Goal: Task Accomplishment & Management: Use online tool/utility

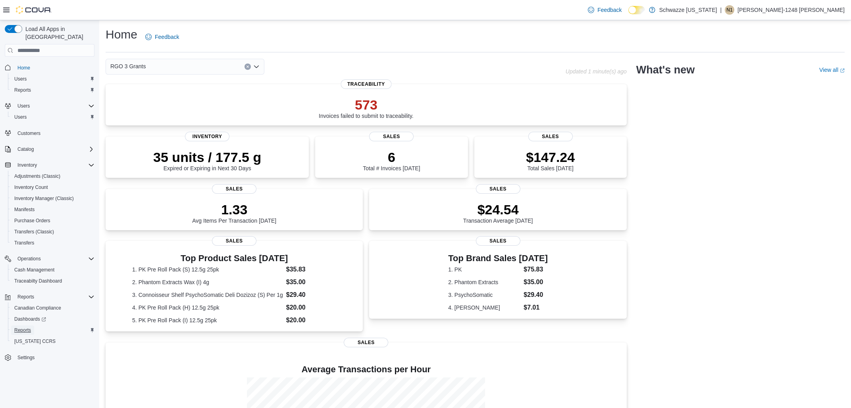
click at [16, 325] on span "Reports" at bounding box center [22, 330] width 17 height 10
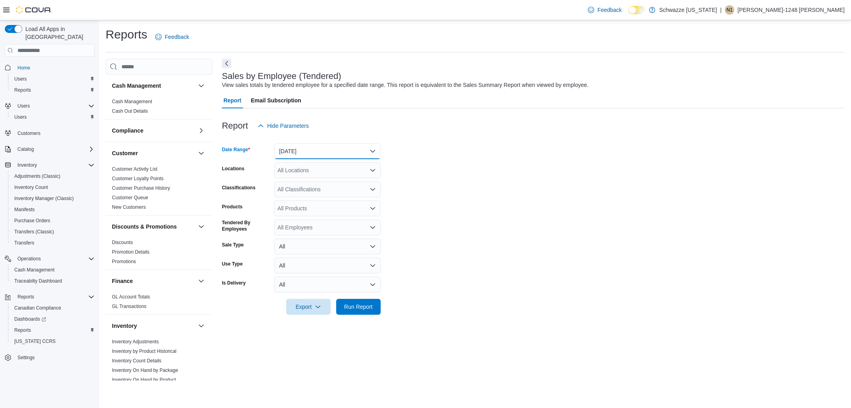
click at [350, 148] on button "[DATE]" at bounding box center [327, 151] width 106 height 16
click at [303, 179] on span "Today" at bounding box center [332, 183] width 90 height 10
click at [308, 177] on div "All Locations" at bounding box center [327, 170] width 106 height 16
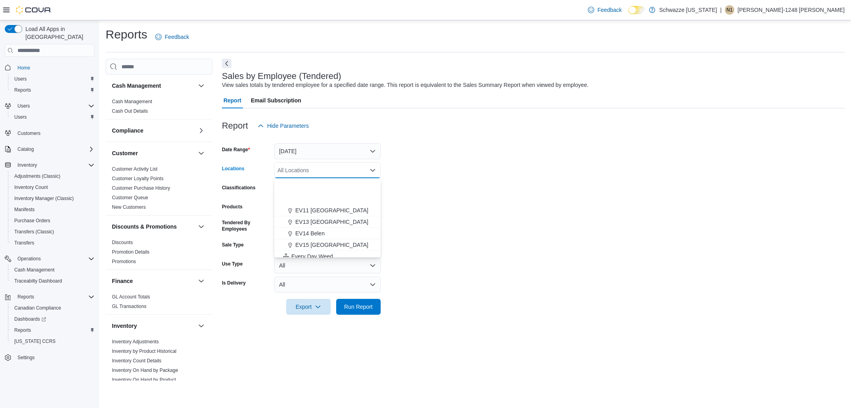
scroll to position [223, 0]
click at [309, 203] on span "RGO 3 Grants" at bounding box center [312, 202] width 35 height 8
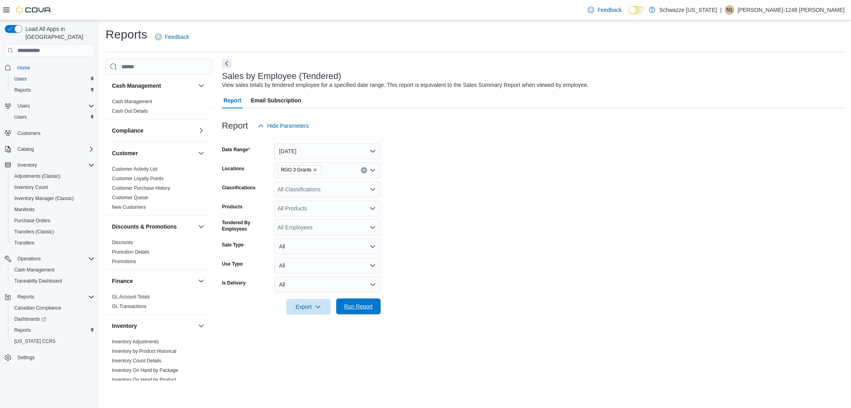
click at [360, 300] on span "Run Report" at bounding box center [358, 306] width 35 height 16
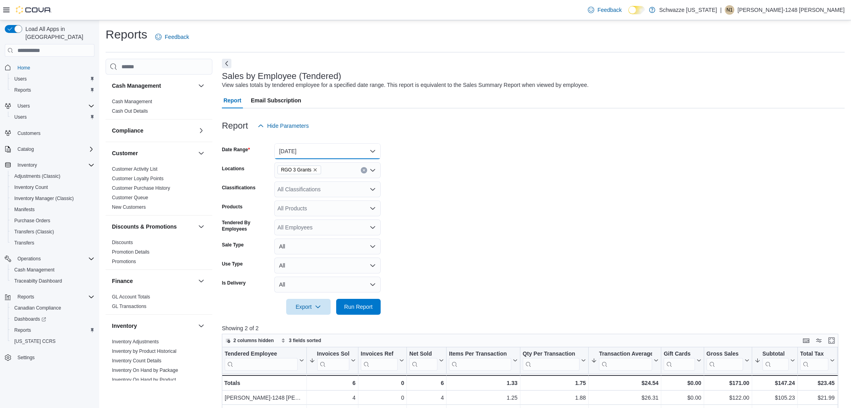
click at [323, 149] on button "Today" at bounding box center [327, 151] width 106 height 16
click at [314, 239] on span "Month To Date" at bounding box center [332, 239] width 90 height 10
click at [353, 305] on span "Run Report" at bounding box center [358, 306] width 29 height 8
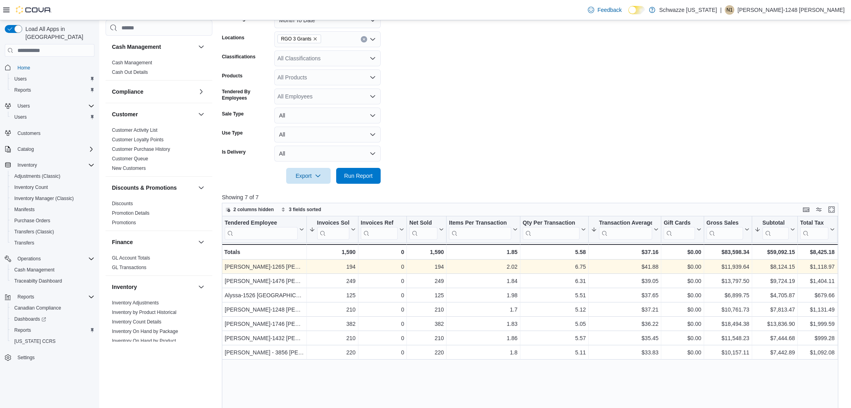
scroll to position [46, 0]
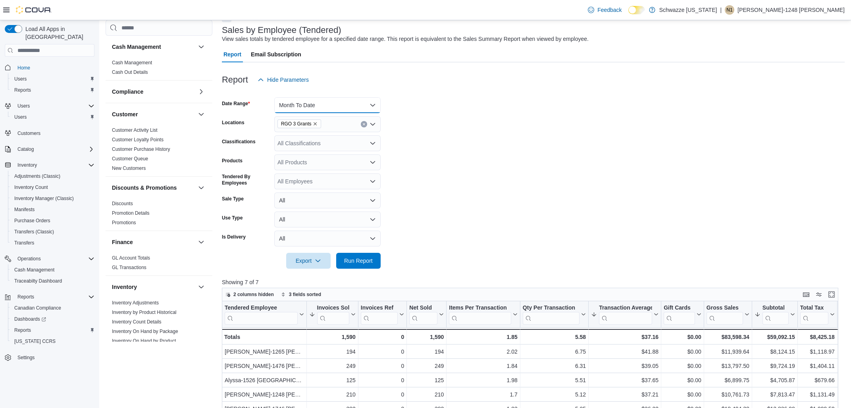
click at [326, 110] on button "Month To Date" at bounding box center [327, 105] width 106 height 16
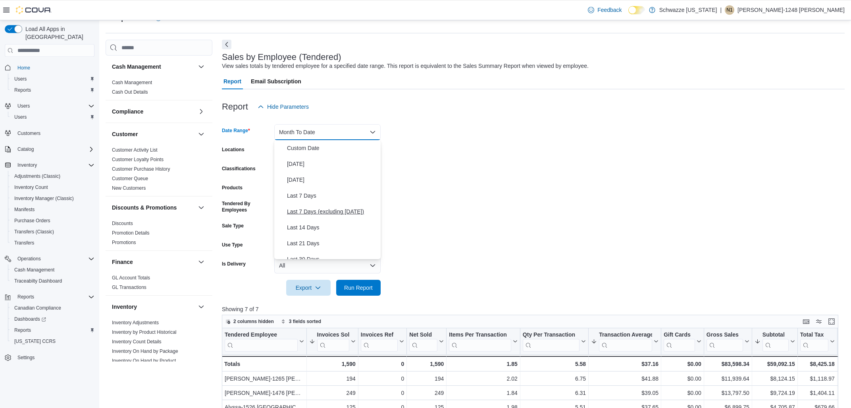
scroll to position [0, 0]
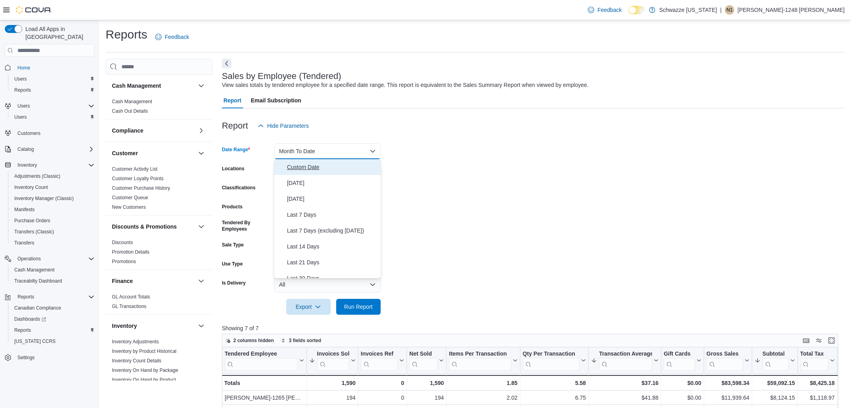
click at [313, 170] on span "Custom Date" at bounding box center [332, 167] width 90 height 10
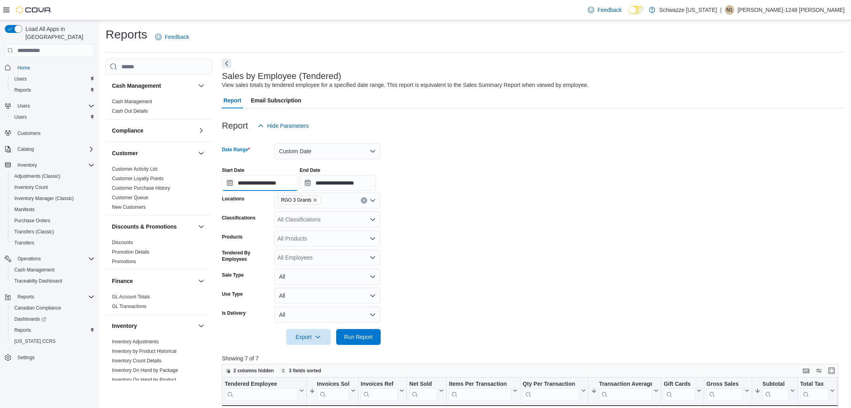
click at [288, 182] on input "**********" at bounding box center [260, 183] width 76 height 16
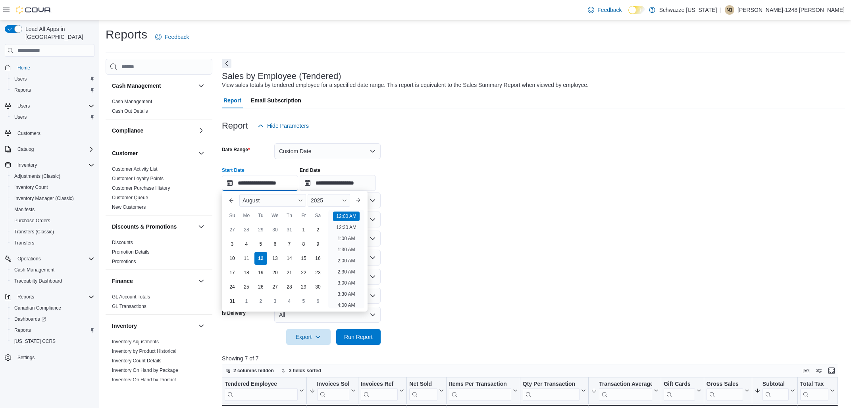
scroll to position [25, 0]
click at [294, 242] on div "7" at bounding box center [289, 244] width 14 height 14
type input "**********"
click at [338, 183] on input "**********" at bounding box center [338, 183] width 76 height 16
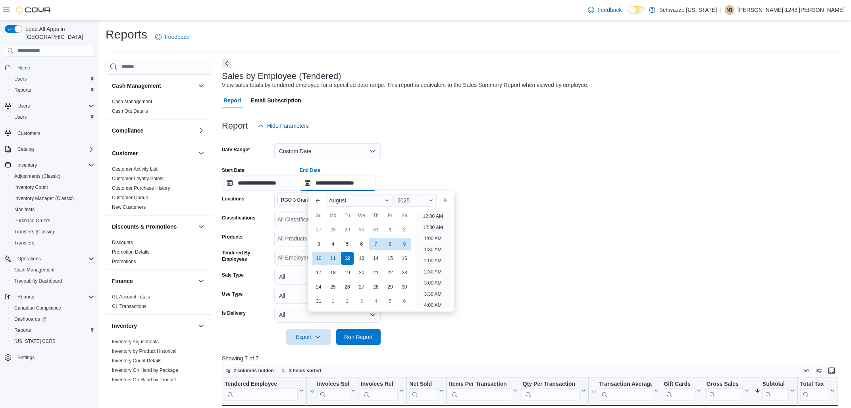
scroll to position [436, 0]
click at [319, 261] on div "10" at bounding box center [318, 259] width 14 height 14
type input "**********"
click at [354, 336] on span "Run Report" at bounding box center [358, 337] width 29 height 8
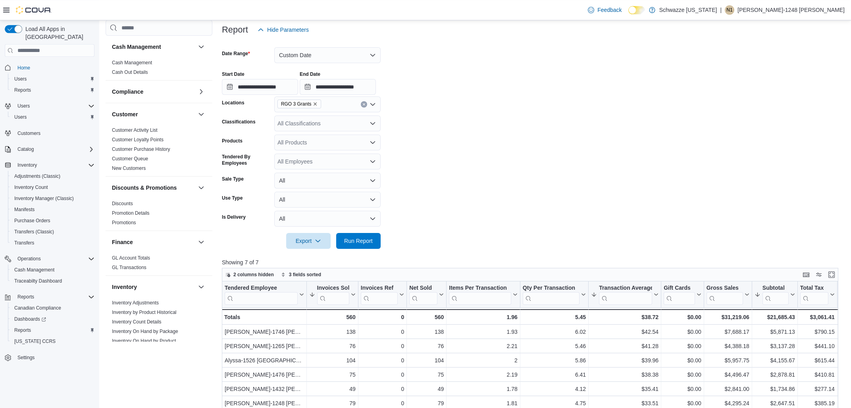
scroll to position [33, 0]
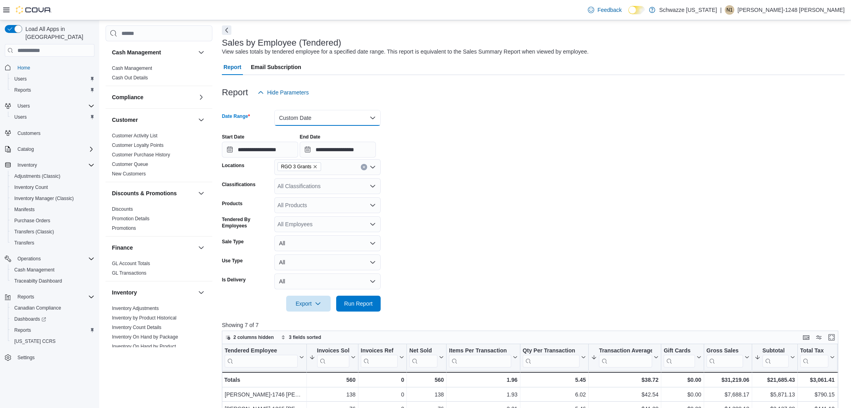
click at [319, 123] on button "Custom Date" at bounding box center [327, 118] width 106 height 16
click at [300, 146] on span "Today" at bounding box center [332, 150] width 90 height 10
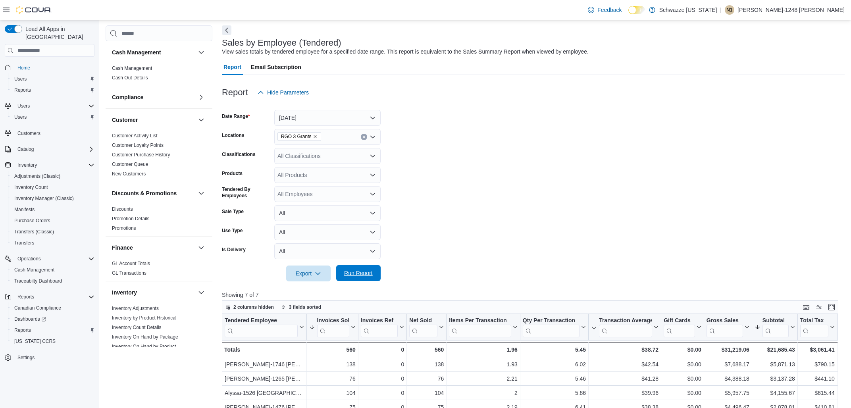
click at [352, 275] on span "Run Report" at bounding box center [358, 273] width 29 height 8
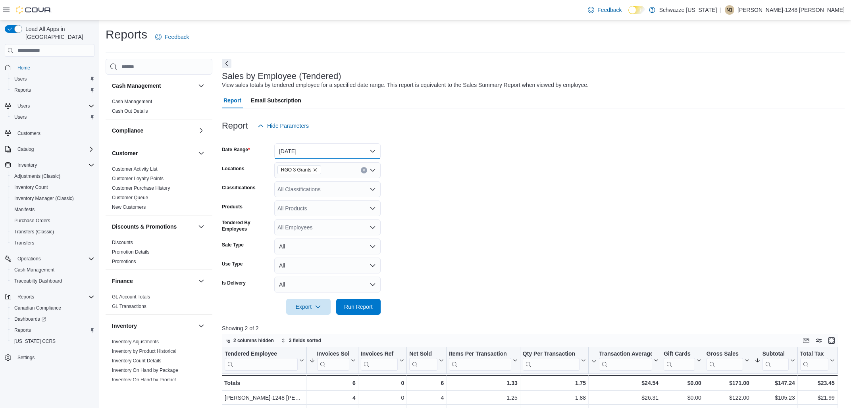
click at [308, 152] on button "Today" at bounding box center [327, 151] width 106 height 16
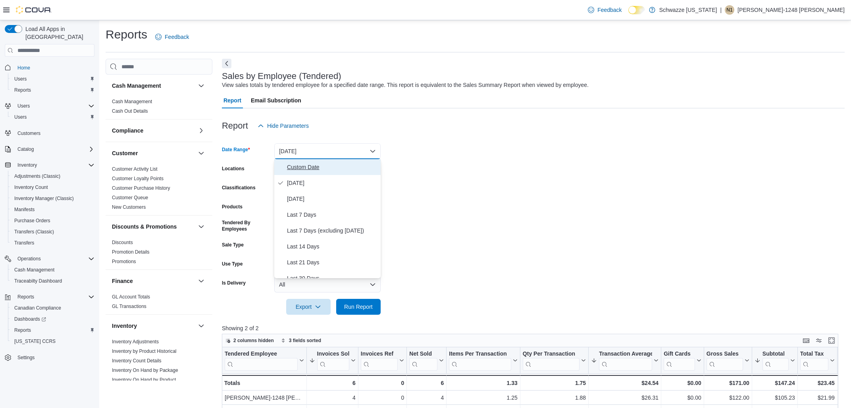
click at [304, 167] on span "Custom Date" at bounding box center [332, 167] width 90 height 10
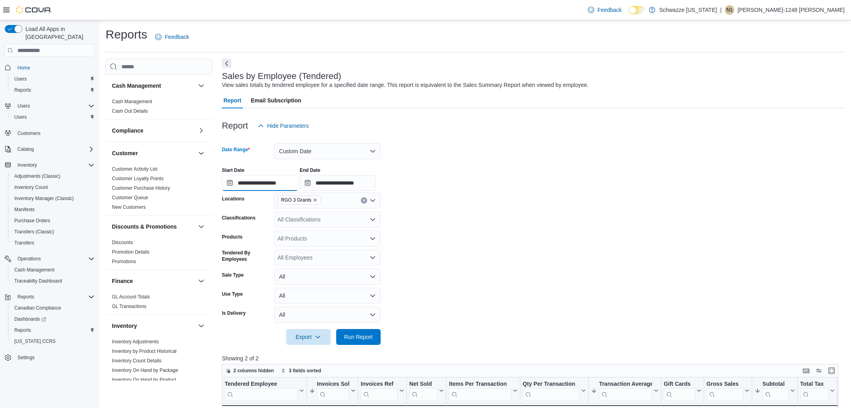
click at [283, 183] on input "**********" at bounding box center [260, 183] width 76 height 16
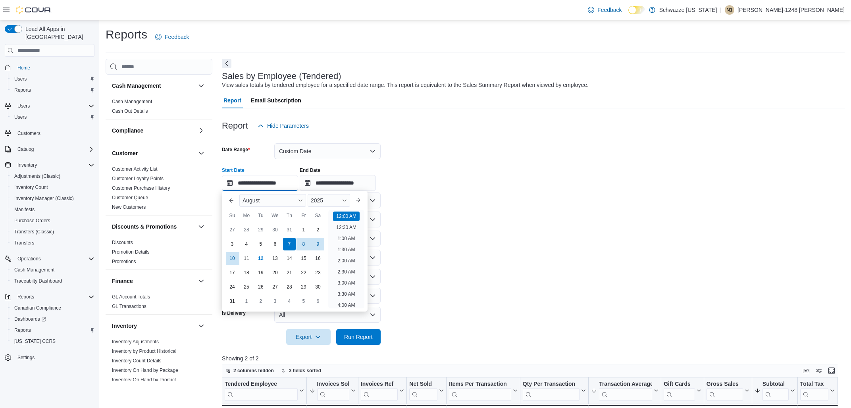
scroll to position [25, 0]
click at [258, 244] on div "5" at bounding box center [261, 244] width 14 height 14
type input "**********"
click at [324, 188] on input "**********" at bounding box center [338, 183] width 76 height 16
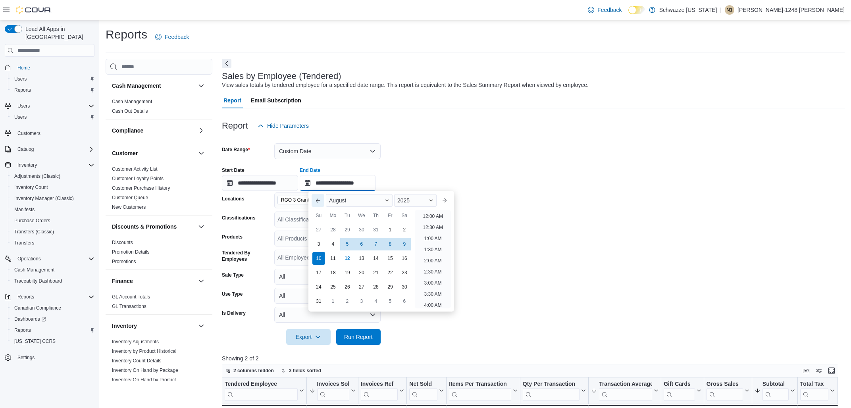
scroll to position [436, 0]
click at [346, 246] on div "5" at bounding box center [347, 244] width 14 height 14
type input "**********"
click at [372, 336] on span "Run Report" at bounding box center [358, 337] width 29 height 8
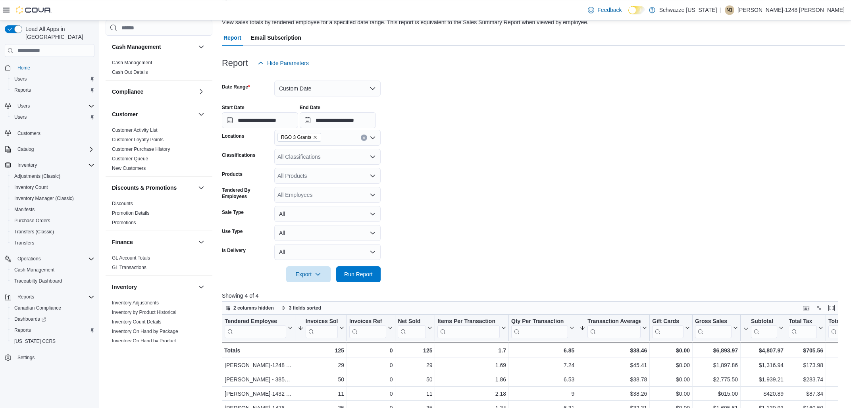
scroll to position [42, 0]
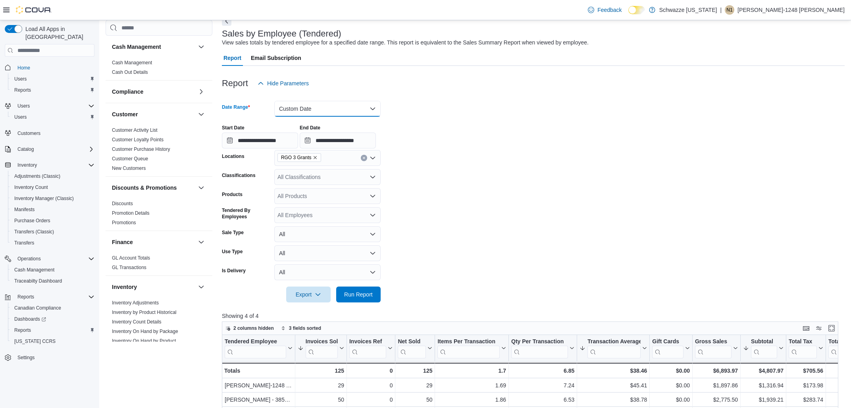
click at [306, 110] on button "Custom Date" at bounding box center [327, 109] width 106 height 16
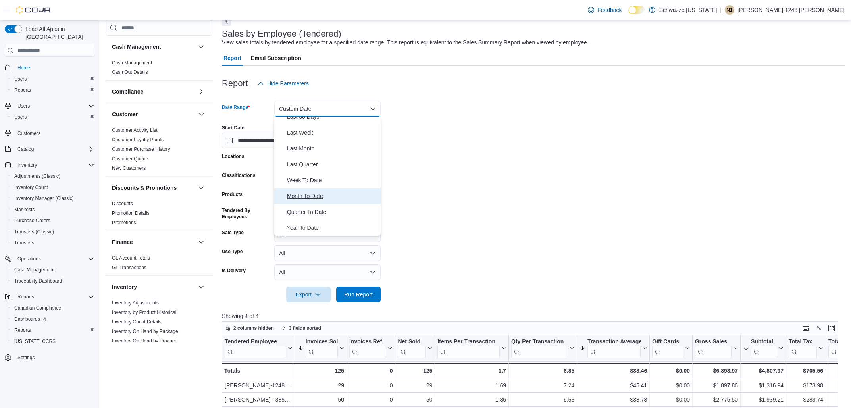
click at [300, 198] on span "Month To Date" at bounding box center [332, 196] width 90 height 10
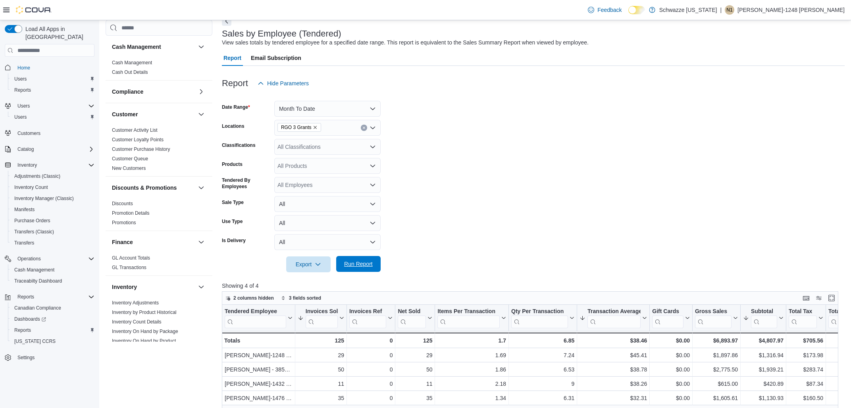
click at [372, 267] on span "Run Report" at bounding box center [358, 264] width 29 height 8
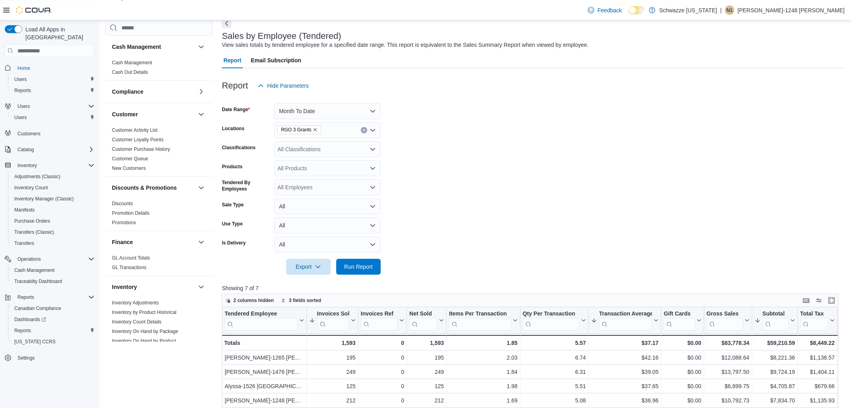
scroll to position [3, 0]
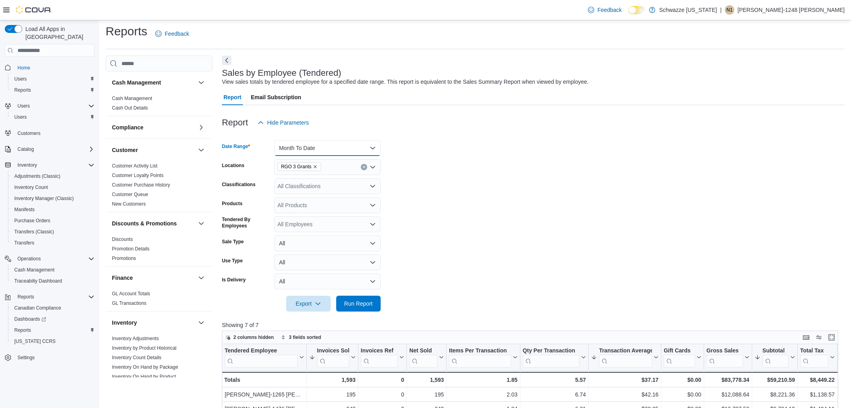
click at [324, 150] on button "Month To Date" at bounding box center [327, 148] width 106 height 16
click at [294, 181] on span "Today" at bounding box center [332, 180] width 90 height 10
